Goal: Task Accomplishment & Management: Manage account settings

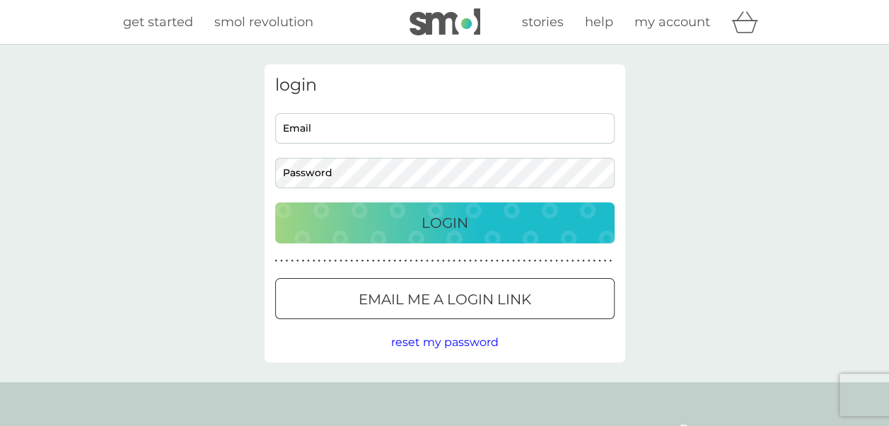
click at [328, 129] on input "Email" at bounding box center [444, 128] width 339 height 30
type input "[EMAIL_ADDRESS][DOMAIN_NAME]"
click at [442, 220] on p "Login" at bounding box center [444, 222] width 47 height 23
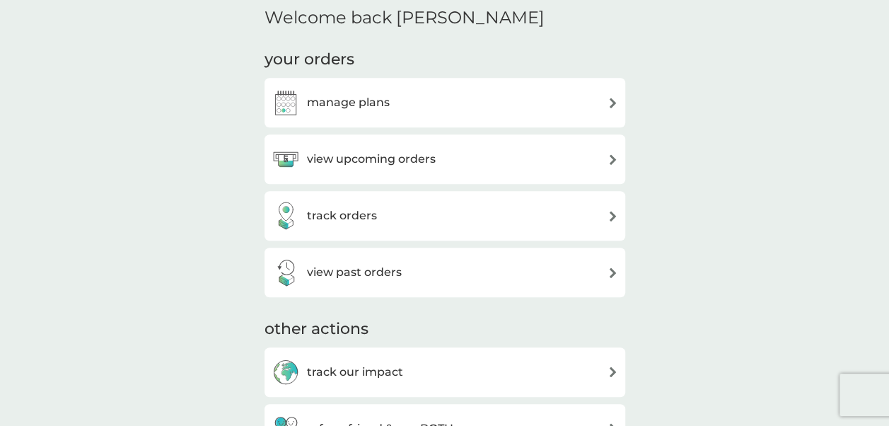
scroll to position [368, 0]
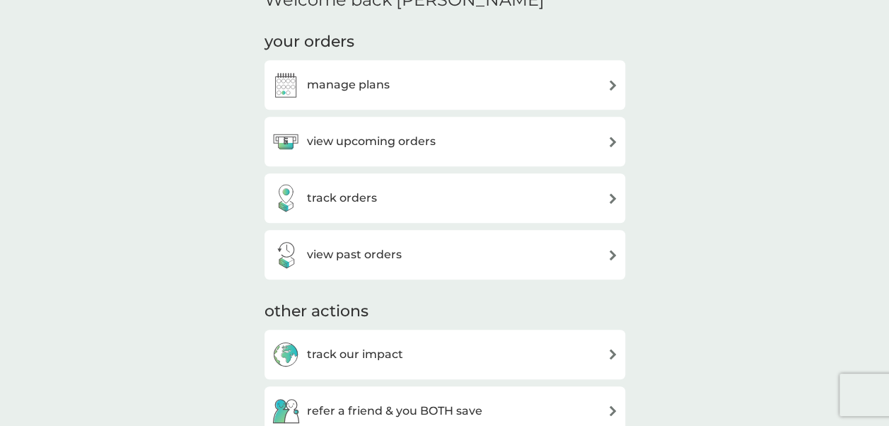
click at [605, 81] on div "manage plans" at bounding box center [444, 85] width 346 height 28
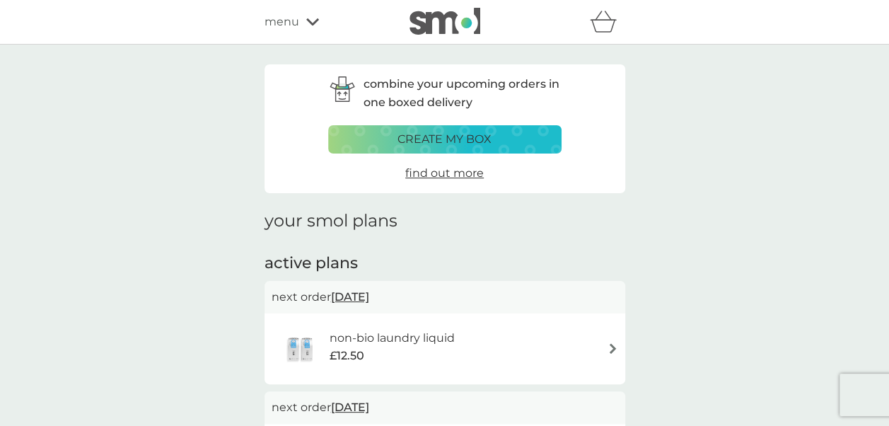
click at [614, 345] on img at bounding box center [612, 348] width 11 height 11
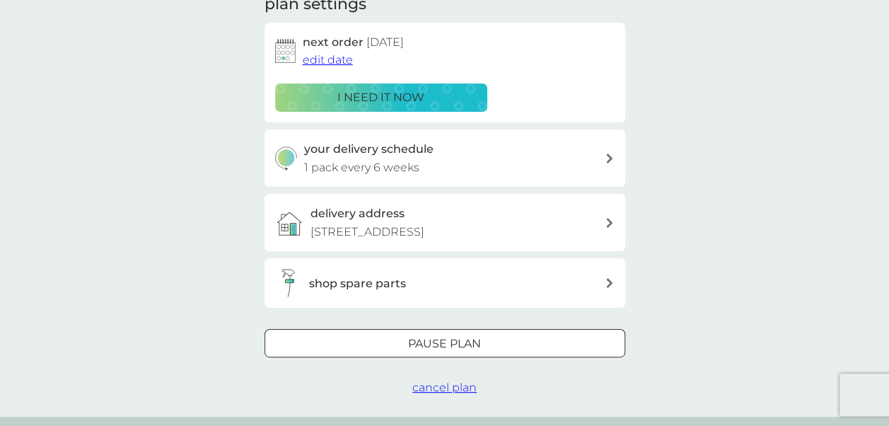
scroll to position [226, 0]
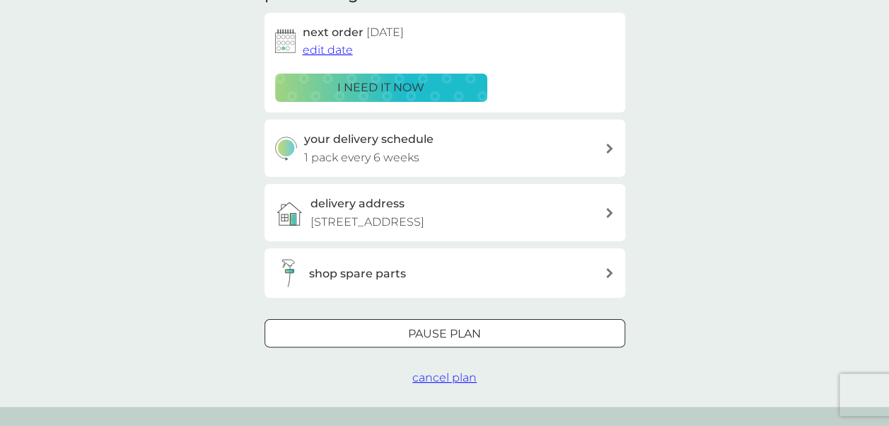
click at [613, 147] on div at bounding box center [609, 148] width 11 height 10
select select "42"
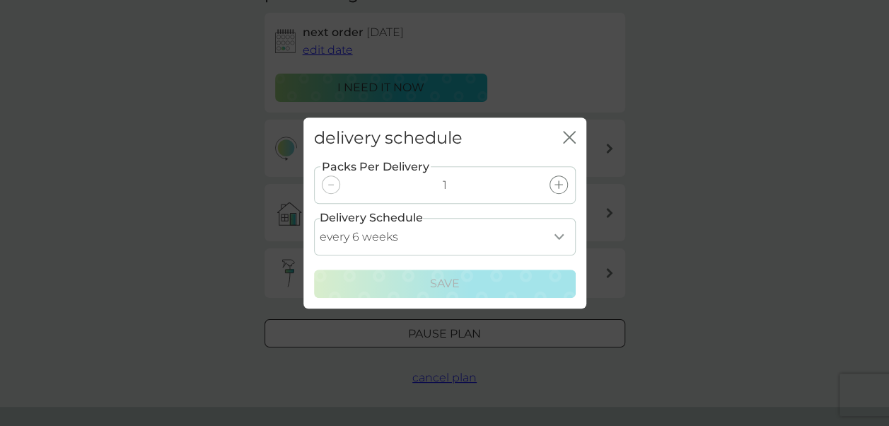
click at [559, 235] on select "every 1 week every 2 weeks every 3 weeks every 4 weeks every 5 weeks every 6 we…" at bounding box center [445, 236] width 262 height 37
click at [645, 199] on div "delivery schedule close Packs Per Delivery 1 Delivery Schedule every 1 week eve…" at bounding box center [444, 213] width 889 height 426
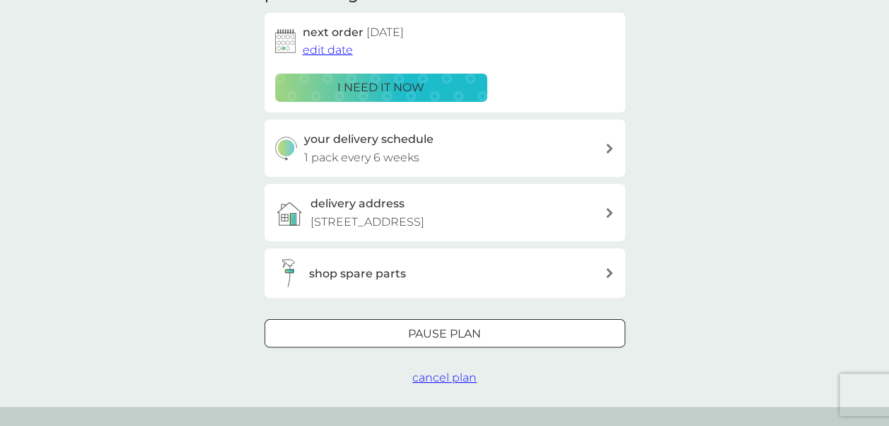
click at [446, 334] on div at bounding box center [444, 334] width 51 height 15
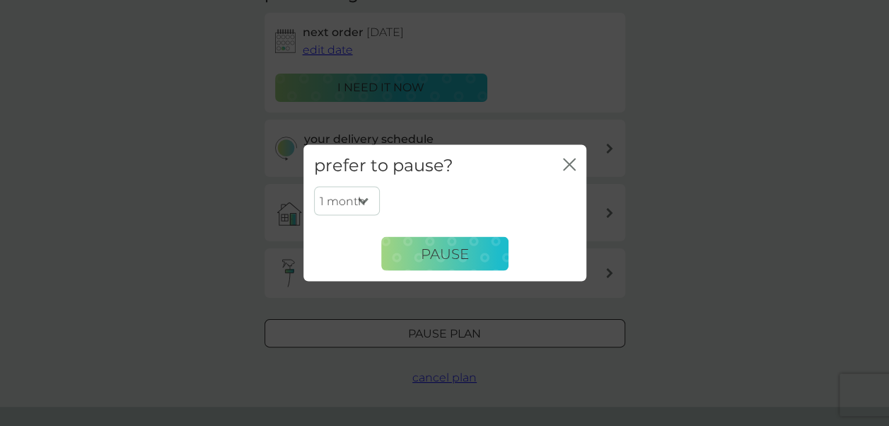
click at [364, 202] on select "1 month 2 months 3 months 4 months 5 months 6 months" at bounding box center [347, 201] width 66 height 30
select select "6"
click at [314, 186] on select "1 month 2 months 3 months 4 months 5 months 6 months" at bounding box center [347, 201] width 66 height 30
click at [435, 252] on span "Pause" at bounding box center [445, 253] width 48 height 17
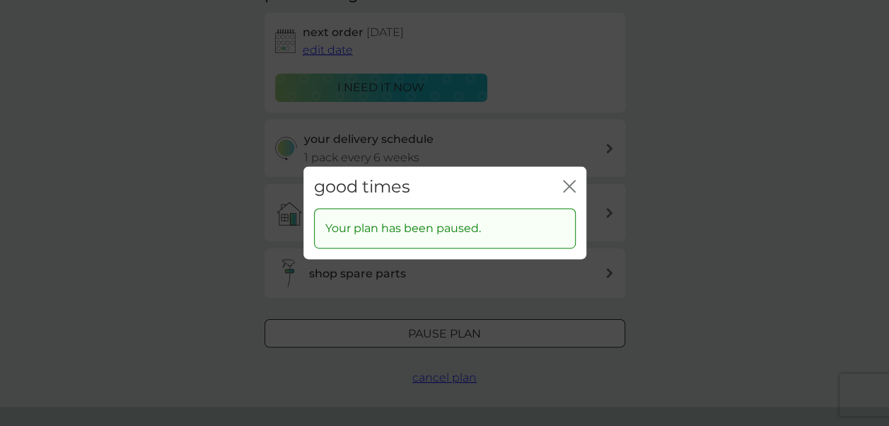
click at [569, 187] on icon "close" at bounding box center [572, 185] width 6 height 11
